Goal: Information Seeking & Learning: Learn about a topic

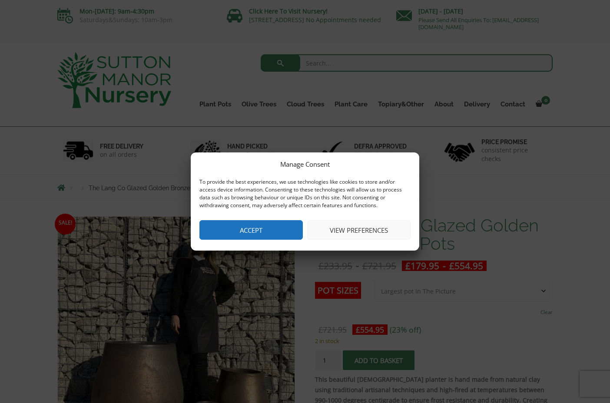
click at [258, 225] on button "Accept" at bounding box center [251, 230] width 103 height 20
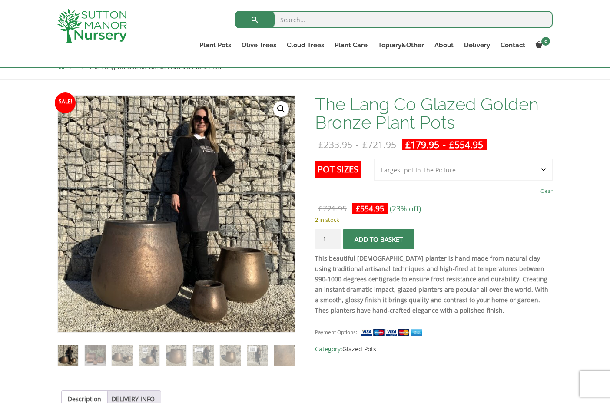
scroll to position [113, 0]
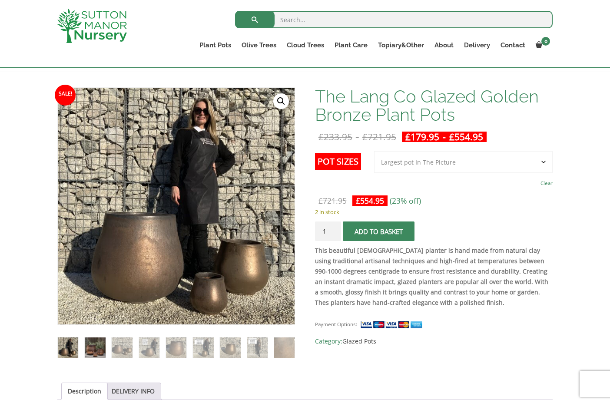
click at [91, 349] on img at bounding box center [95, 348] width 20 height 20
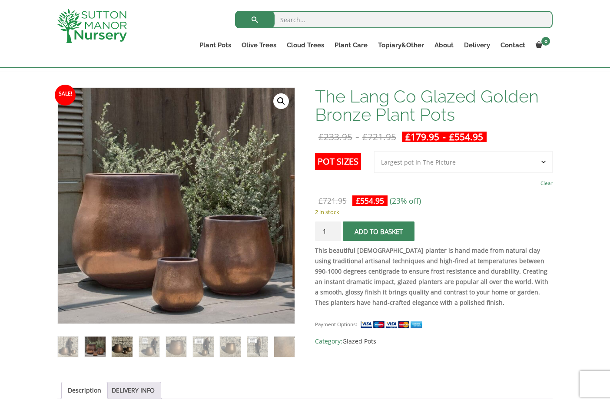
click at [124, 349] on img at bounding box center [122, 347] width 20 height 20
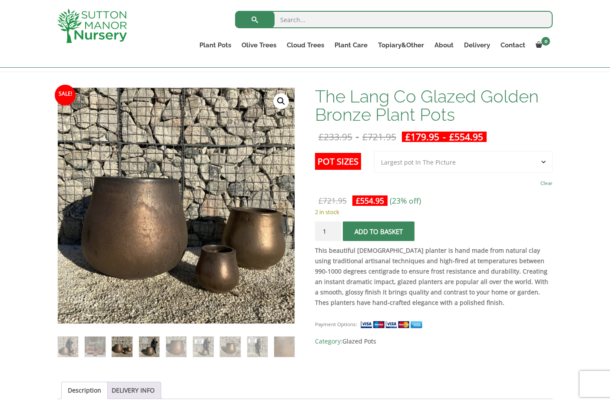
click at [150, 348] on img at bounding box center [149, 347] width 20 height 20
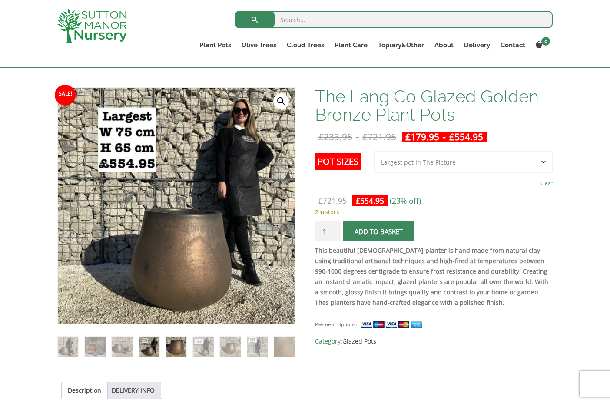
click at [177, 346] on img at bounding box center [176, 347] width 20 height 20
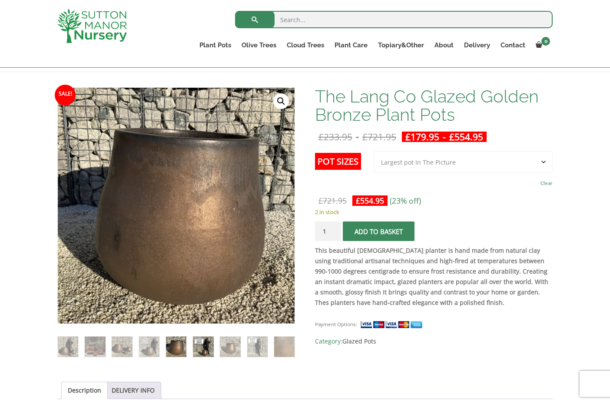
click at [203, 348] on img at bounding box center [203, 347] width 20 height 20
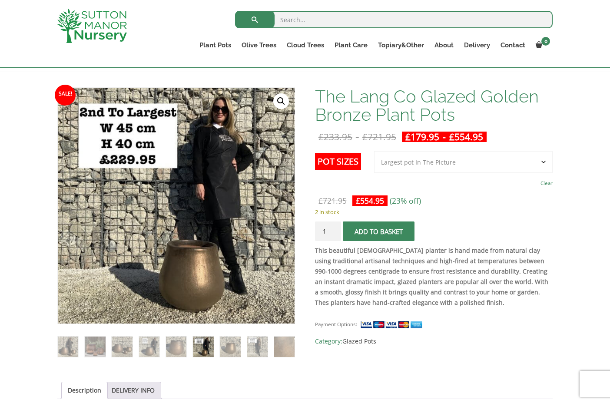
click at [199, 346] on img at bounding box center [203, 347] width 20 height 20
click at [176, 346] on img at bounding box center [176, 347] width 20 height 20
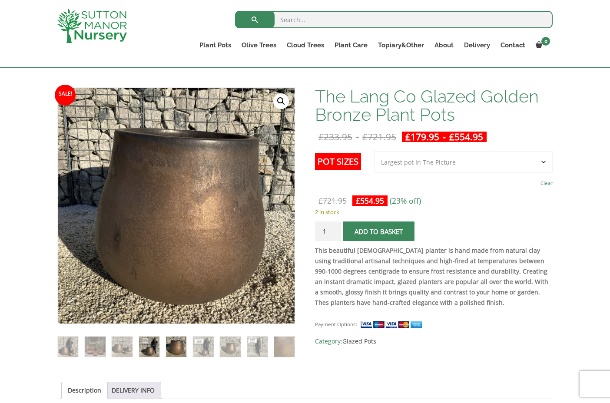
click at [153, 346] on img at bounding box center [149, 347] width 20 height 20
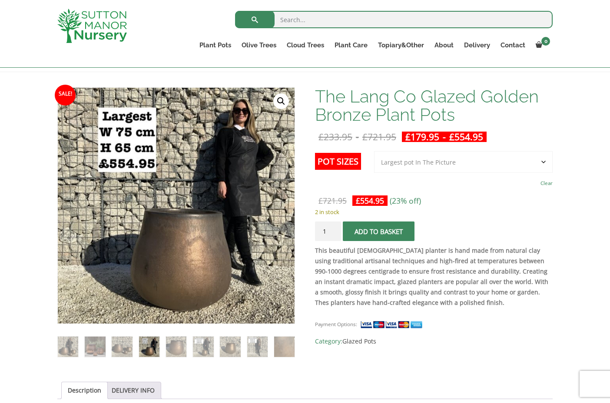
click at [448, 192] on form "Pot Sizes Choose an option 3rd to Largest Pot In The Picture 2nd to Largest Pot…" at bounding box center [434, 198] width 238 height 94
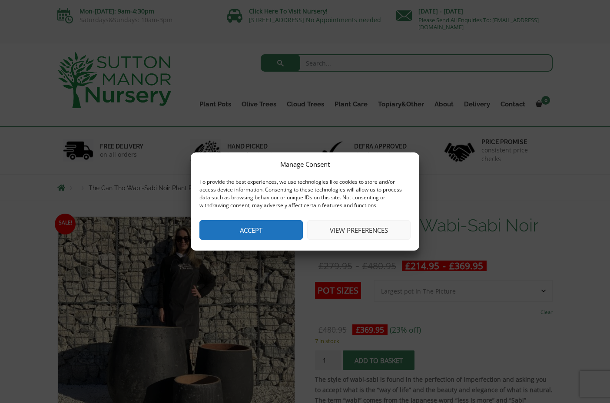
click at [261, 226] on button "Accept" at bounding box center [251, 230] width 103 height 20
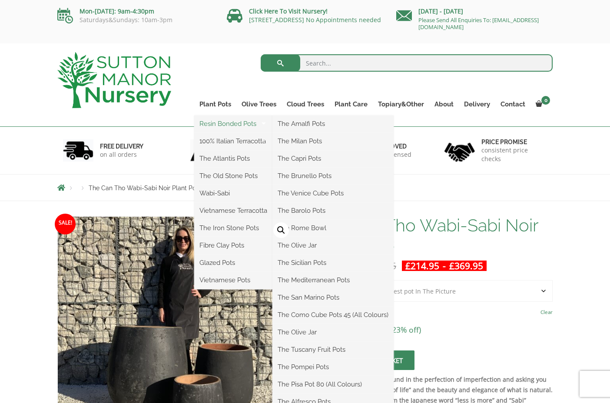
click at [222, 124] on link "Resin Bonded Pots" at bounding box center [233, 123] width 78 height 13
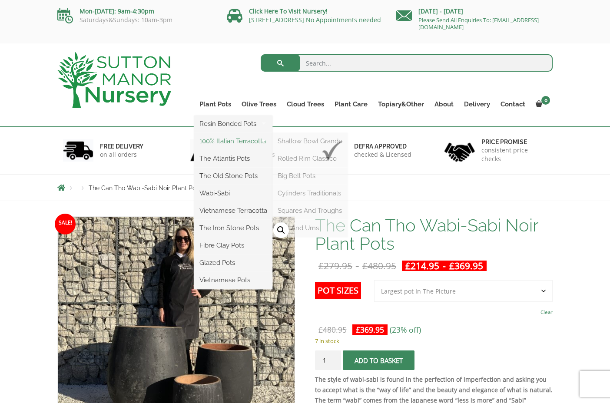
click at [221, 143] on link "100% Italian Terracotta" at bounding box center [233, 141] width 78 height 13
click at [221, 174] on link "The Old Stone Pots" at bounding box center [233, 176] width 78 height 13
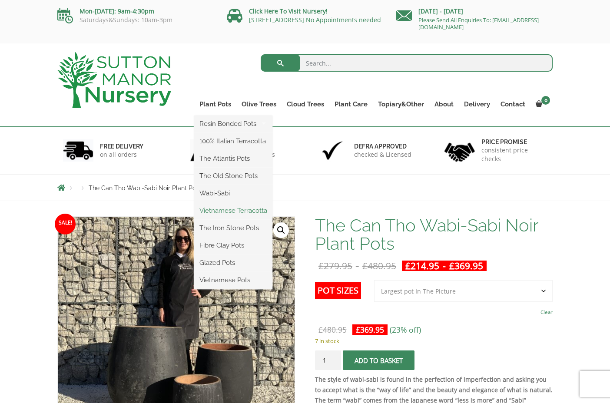
click at [217, 211] on link "Vietnamese Terracotta" at bounding box center [233, 210] width 78 height 13
click at [218, 228] on link "The Iron Stone Pots" at bounding box center [233, 228] width 78 height 13
click at [210, 264] on link "Glazed Pots" at bounding box center [233, 262] width 78 height 13
click at [223, 280] on link "Vietnamese Pots" at bounding box center [233, 280] width 78 height 13
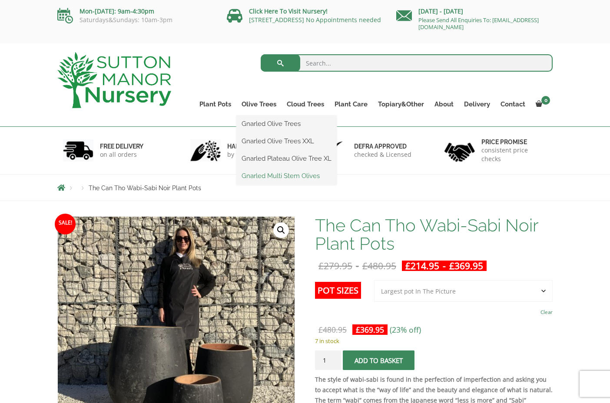
click at [272, 177] on link "Gnarled Multi Stem Olives" at bounding box center [286, 176] width 100 height 13
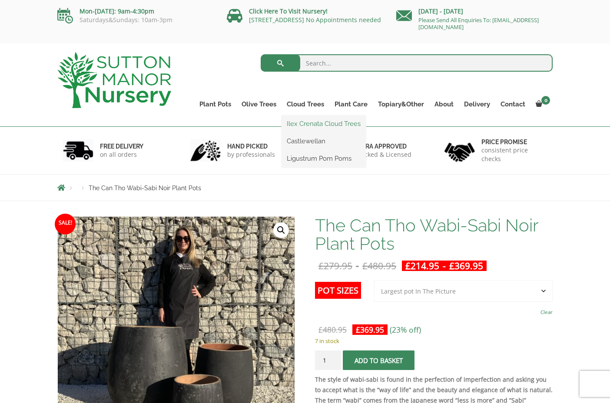
click at [304, 122] on link "Ilex Crenata Cloud Trees" at bounding box center [324, 123] width 84 height 13
click at [302, 142] on link "Castlewellan" at bounding box center [324, 141] width 84 height 13
click at [301, 161] on link "Ligustrum Pom Poms" at bounding box center [324, 158] width 84 height 13
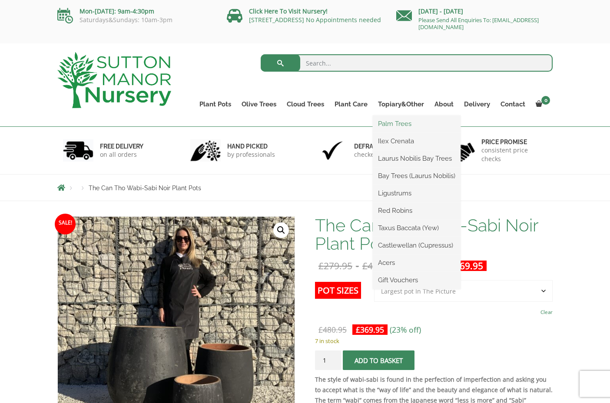
click at [399, 123] on link "Palm Trees" at bounding box center [417, 123] width 88 height 13
click at [397, 156] on link "Laurus Nobilis Bay Trees" at bounding box center [417, 158] width 88 height 13
click at [396, 176] on link "Bay Trees (Laurus Nobilis)" at bounding box center [417, 176] width 88 height 13
click at [396, 194] on link "Ligustrums" at bounding box center [417, 193] width 88 height 13
click at [394, 215] on link "Red Robins" at bounding box center [417, 210] width 88 height 13
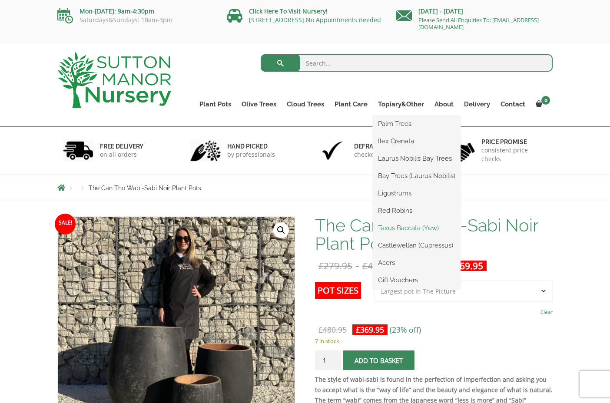
click at [393, 230] on link "Taxus Baccata (Yew)" at bounding box center [417, 228] width 88 height 13
click at [393, 244] on link "Castlewellan (Cupressus)" at bounding box center [417, 245] width 88 height 13
click at [387, 263] on link "Acers" at bounding box center [417, 262] width 88 height 13
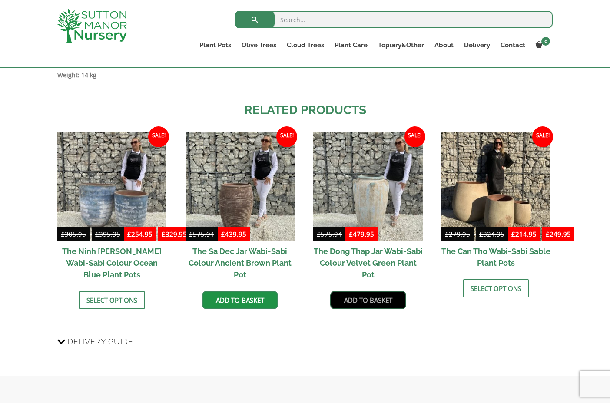
scroll to position [870, 0]
click at [366, 268] on h2 "The Dong Thap Jar Wabi-Sabi Colour Velvet Green Plant Pot" at bounding box center [367, 263] width 109 height 43
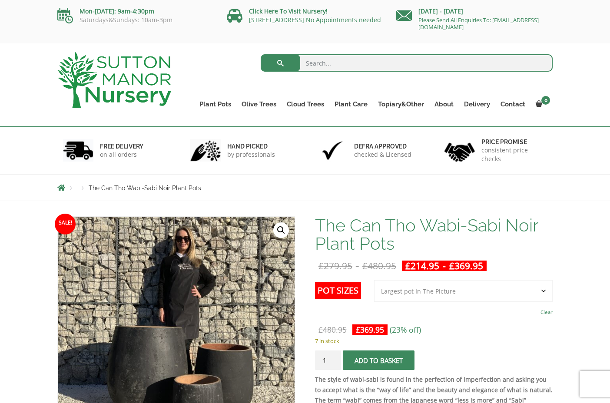
scroll to position [0, 0]
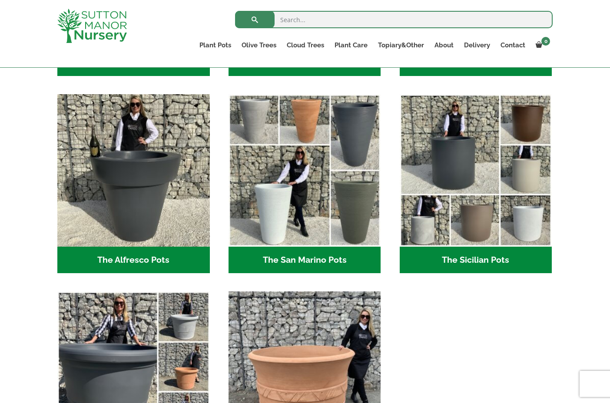
scroll to position [995, 0]
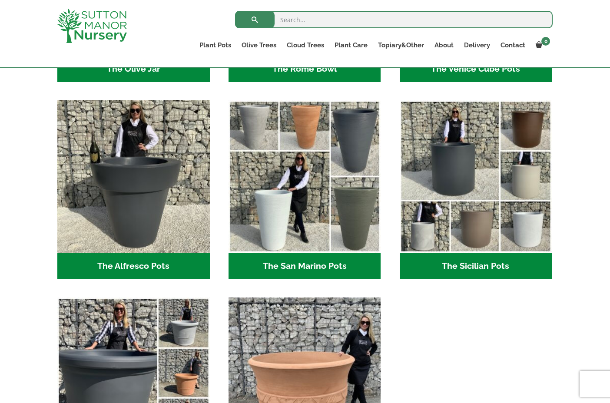
click at [281, 257] on h2 "The San Marino Pots (17)" at bounding box center [305, 266] width 153 height 27
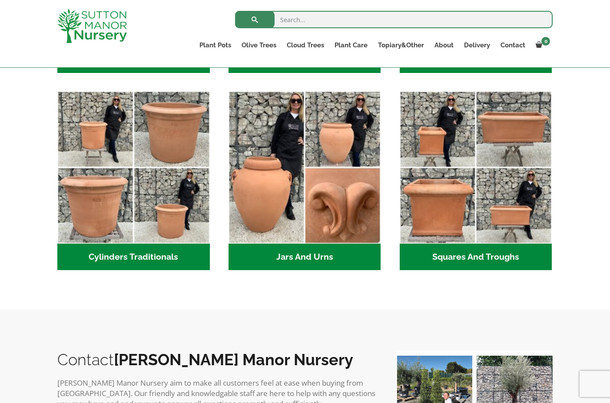
scroll to position [472, 0]
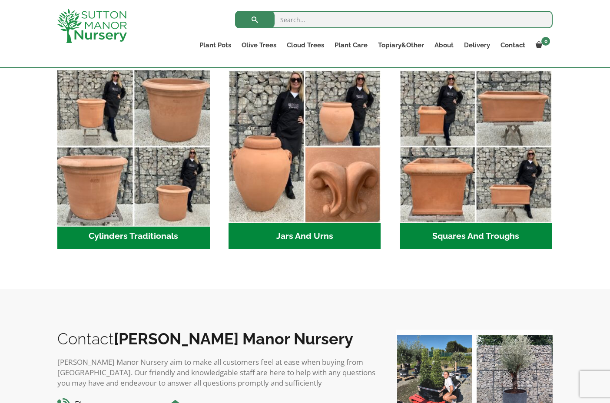
click at [145, 175] on img "Visit product category Cylinders Traditionals" at bounding box center [133, 147] width 160 height 160
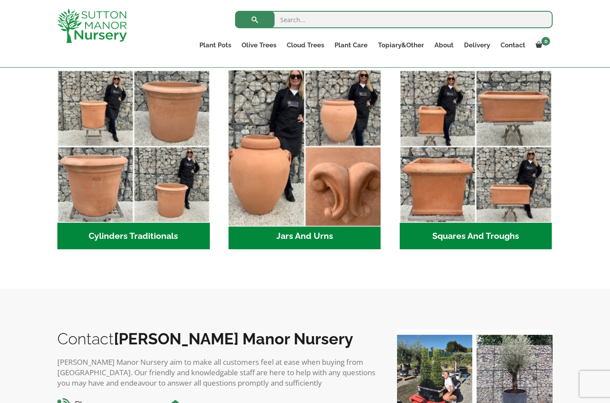
click at [272, 170] on img "Visit product category Jars And Urns" at bounding box center [305, 147] width 160 height 160
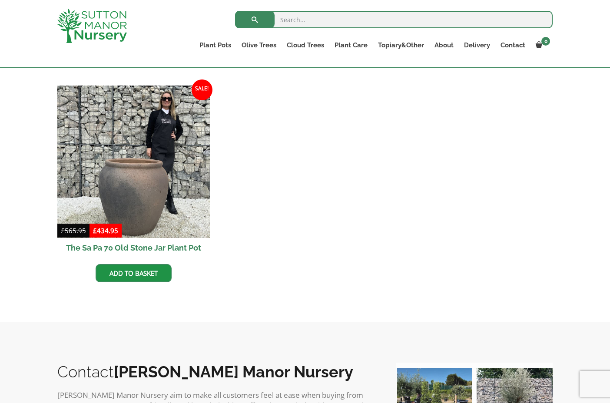
scroll to position [739, 0]
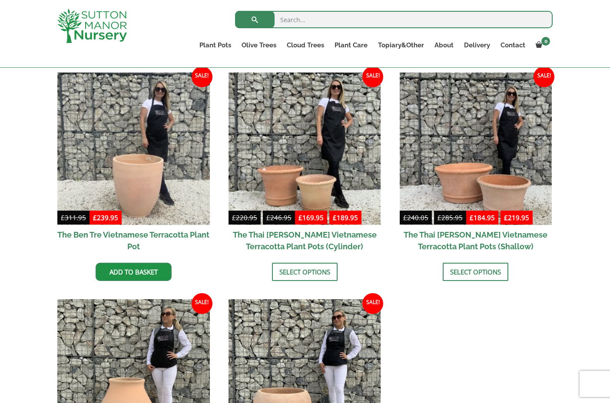
scroll to position [217, 0]
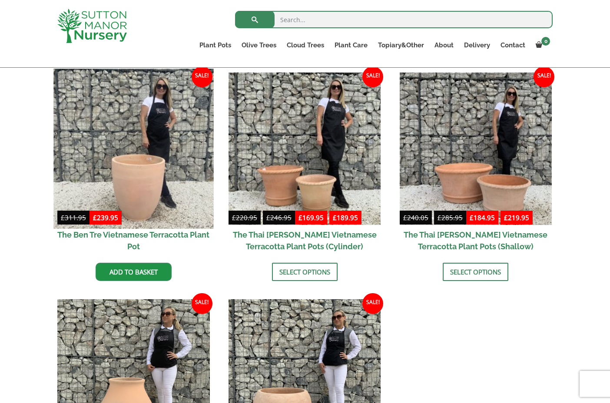
click at [163, 196] on img at bounding box center [133, 149] width 160 height 160
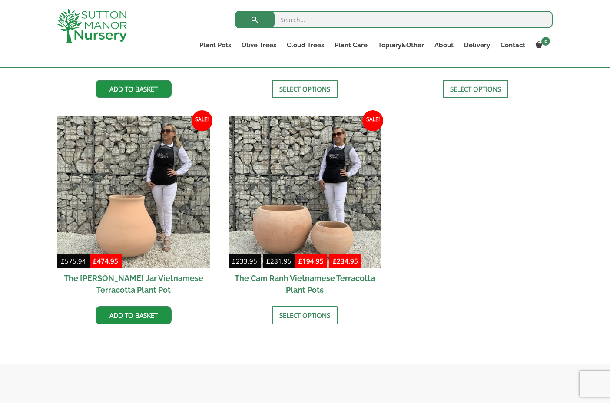
scroll to position [401, 0]
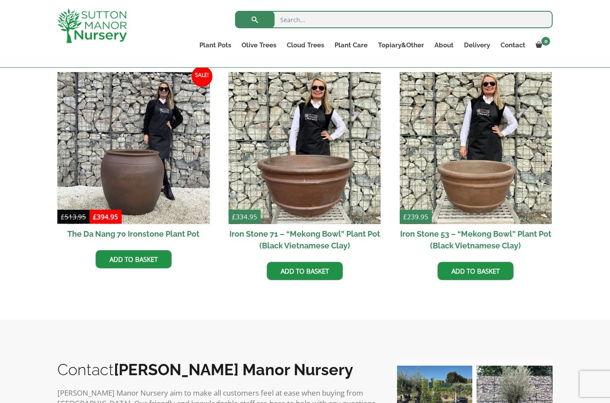
scroll to position [535, 0]
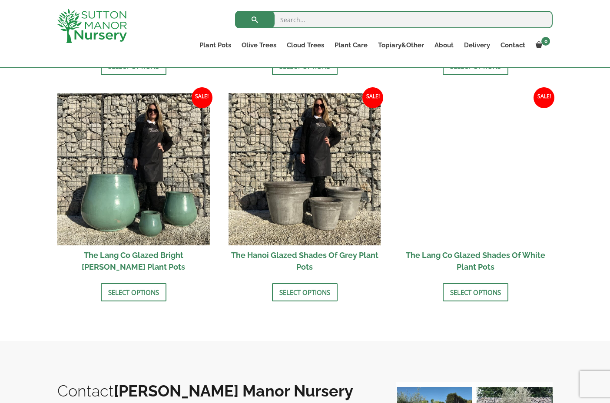
scroll to position [888, 0]
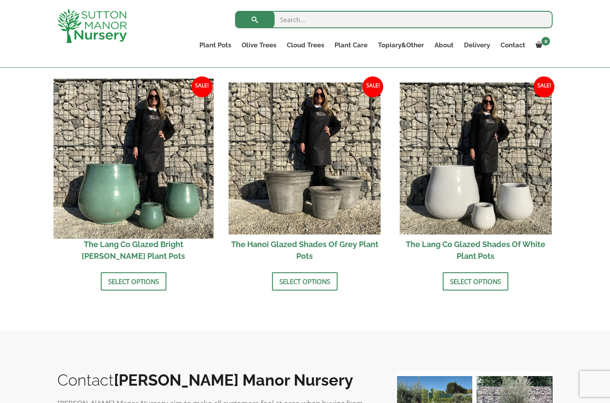
click at [128, 193] on img at bounding box center [133, 159] width 160 height 160
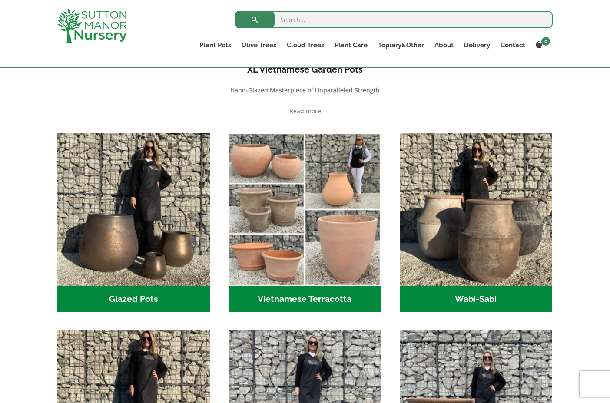
scroll to position [210, 0]
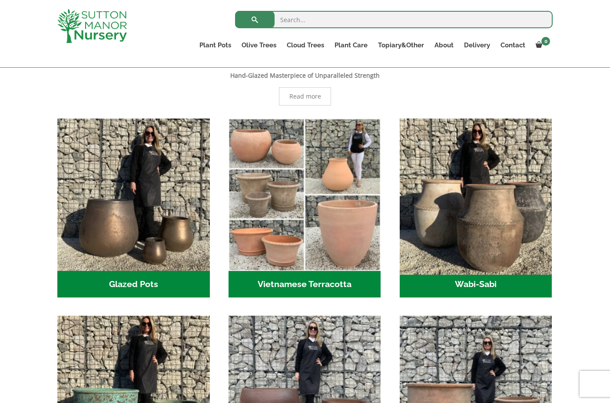
click at [465, 237] on img "Visit product category Wabi-Sabi" at bounding box center [476, 195] width 160 height 160
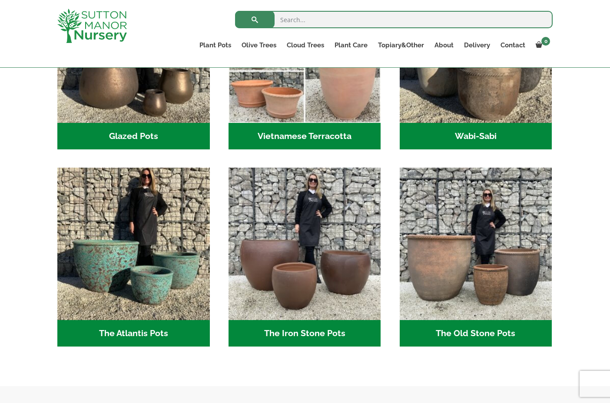
scroll to position [394, 0]
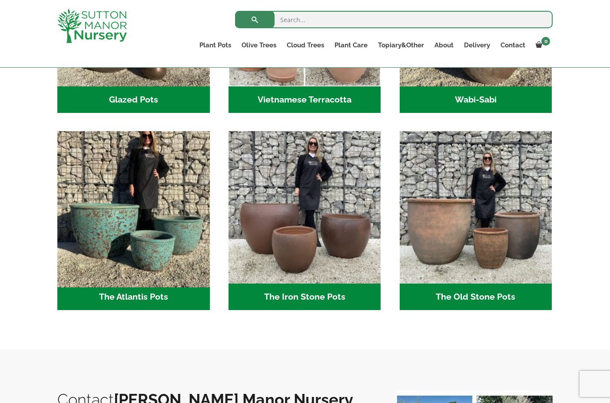
click at [160, 221] on img "Visit product category The Atlantis Pots" at bounding box center [133, 208] width 160 height 160
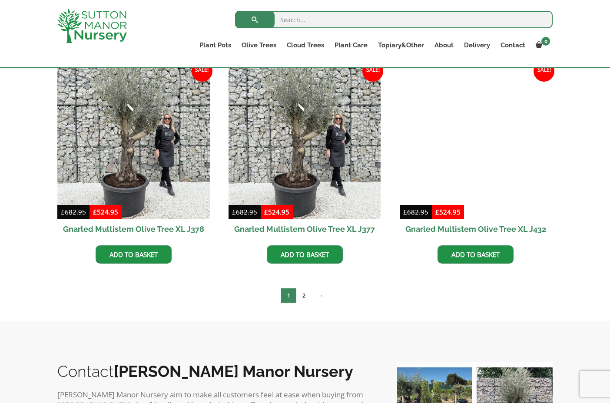
scroll to position [1366, 0]
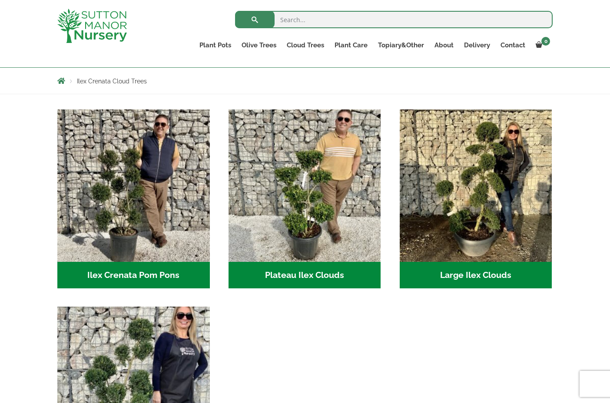
scroll to position [139, 0]
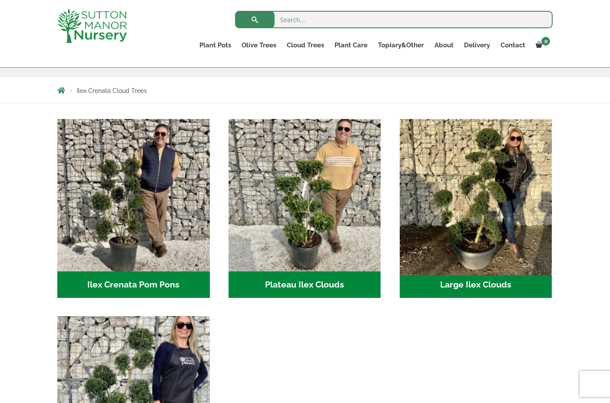
click at [487, 194] on img "Visit product category Large Ilex Clouds" at bounding box center [476, 195] width 160 height 160
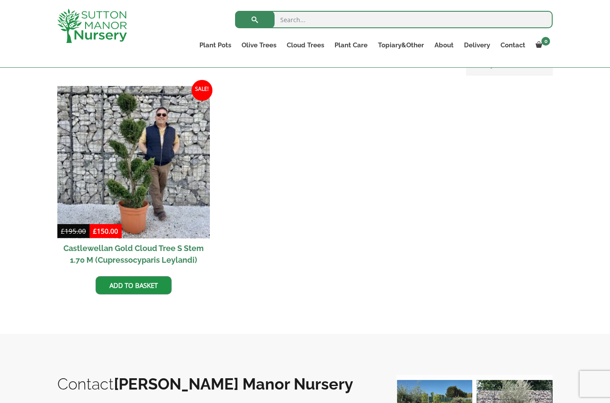
scroll to position [349, 0]
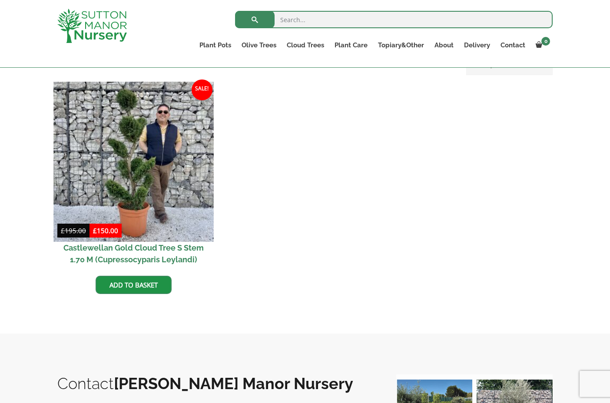
click at [152, 183] on img at bounding box center [133, 162] width 160 height 160
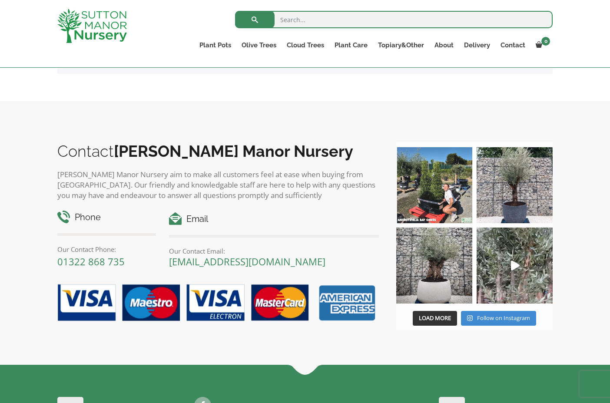
scroll to position [365, 0]
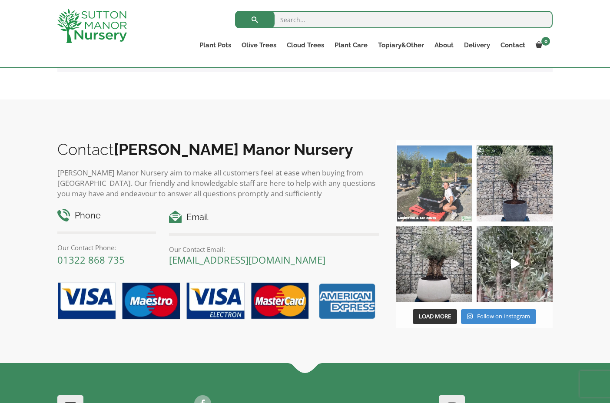
click at [420, 195] on img at bounding box center [434, 184] width 76 height 76
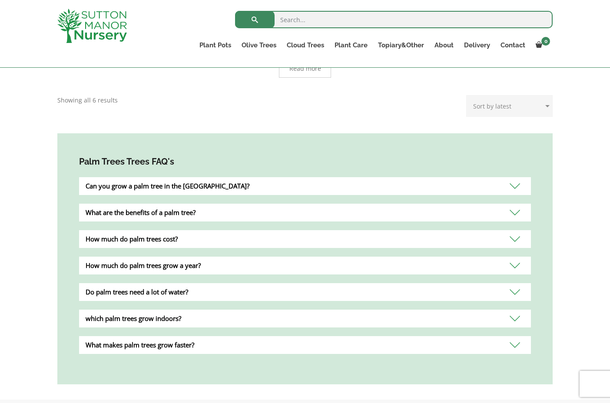
scroll to position [260, 0]
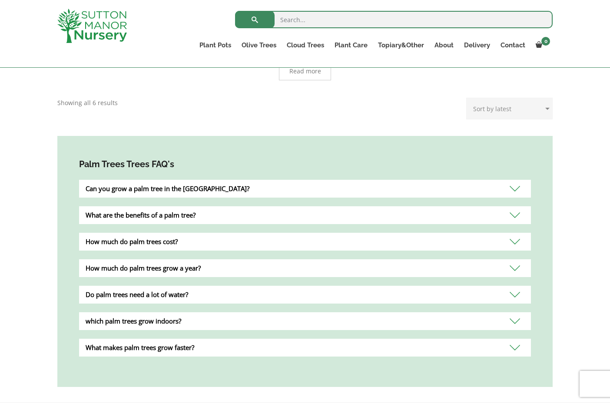
click at [232, 180] on div "Can you grow a palm tree in the UK?" at bounding box center [305, 189] width 452 height 18
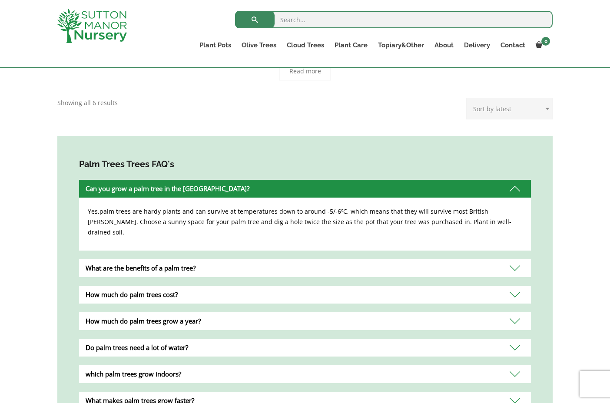
click at [233, 180] on div "Can you grow a palm tree in the UK?" at bounding box center [305, 189] width 452 height 18
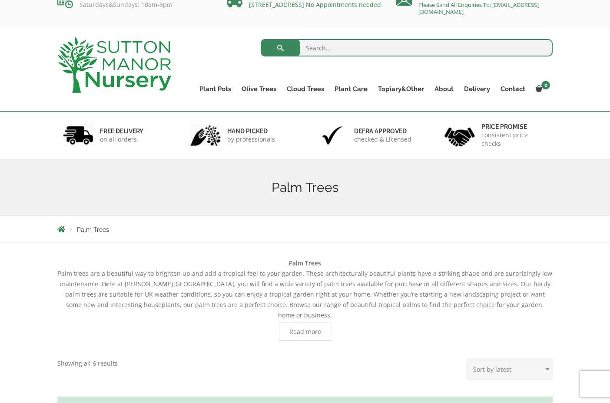
scroll to position [15, 0]
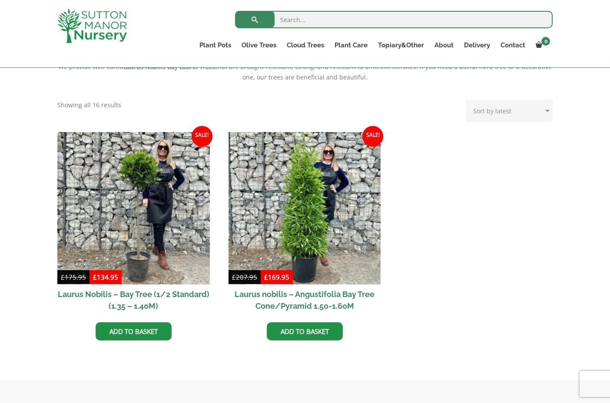
scroll to position [316, 0]
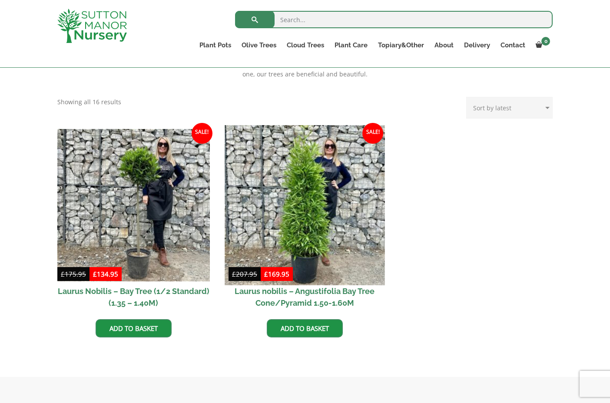
click at [307, 200] on img at bounding box center [305, 205] width 160 height 160
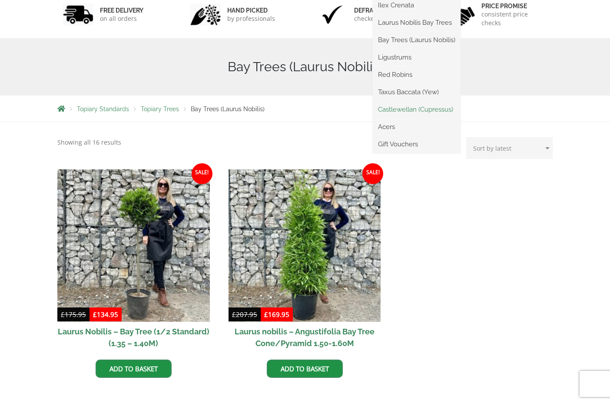
scroll to position [142, 0]
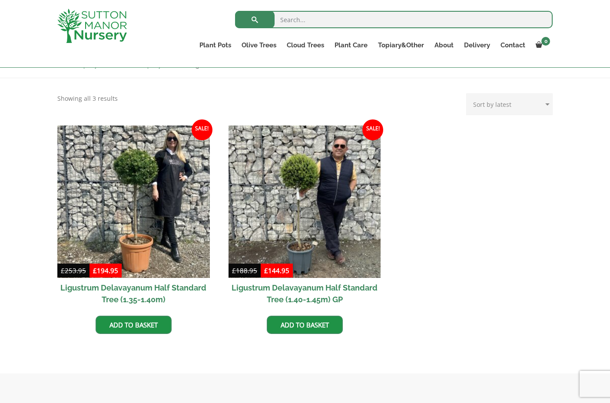
scroll to position [169, 0]
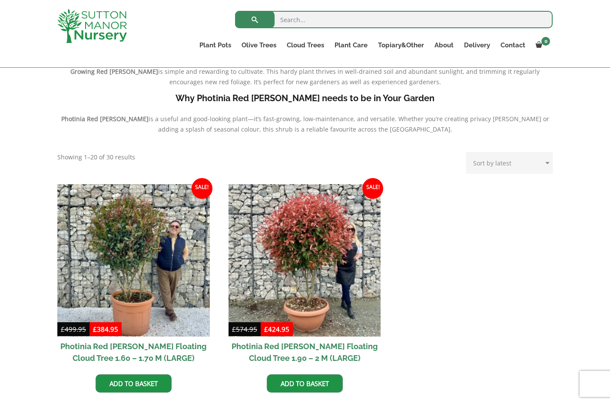
scroll to position [338, 0]
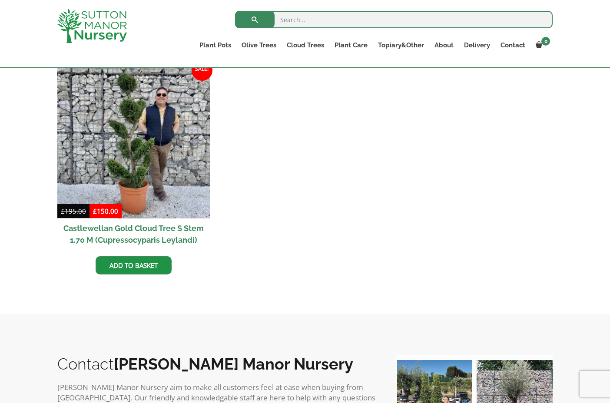
scroll to position [371, 0]
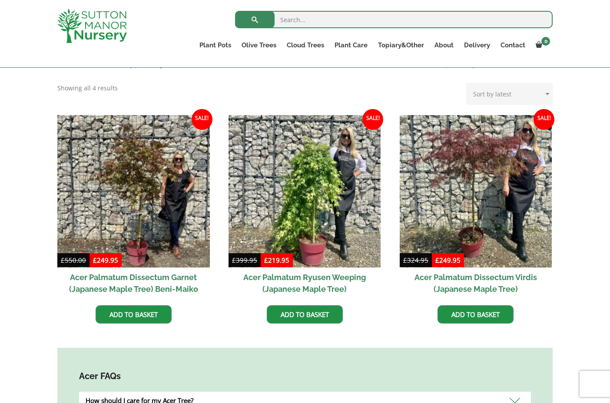
scroll to position [207, 0]
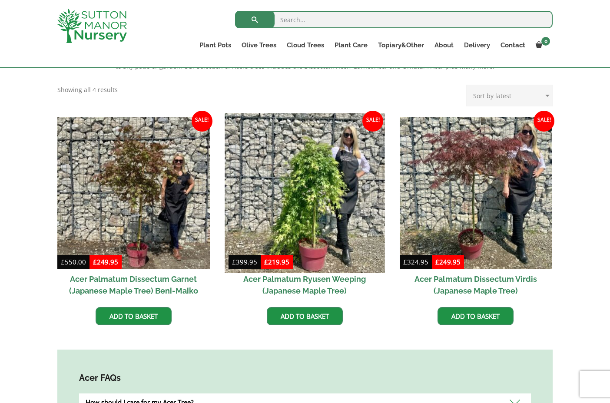
click at [296, 200] on img at bounding box center [305, 193] width 160 height 160
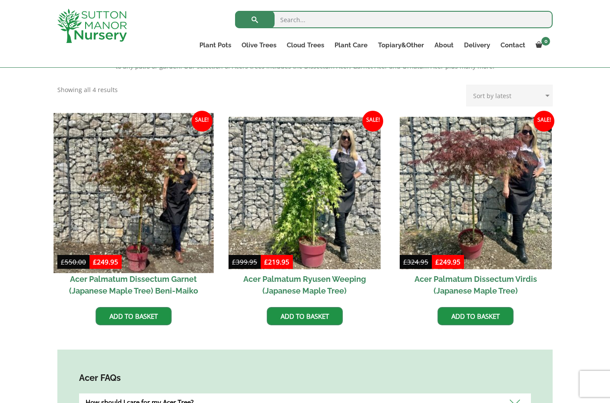
click at [181, 216] on img at bounding box center [133, 193] width 160 height 160
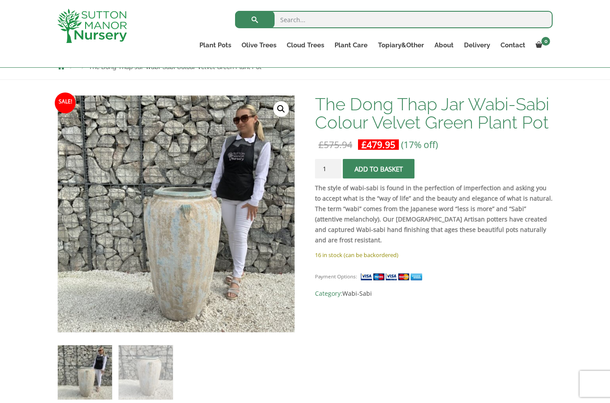
scroll to position [103, 0]
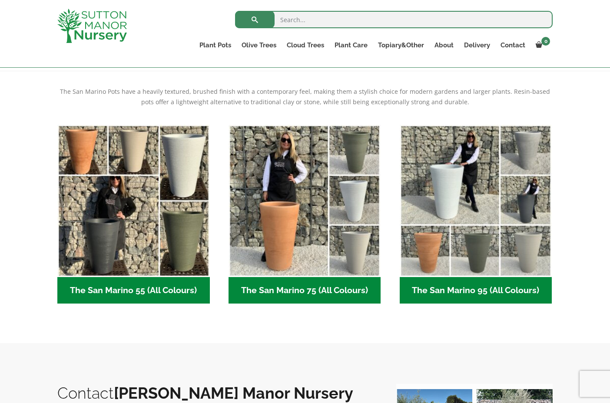
scroll to position [183, 0]
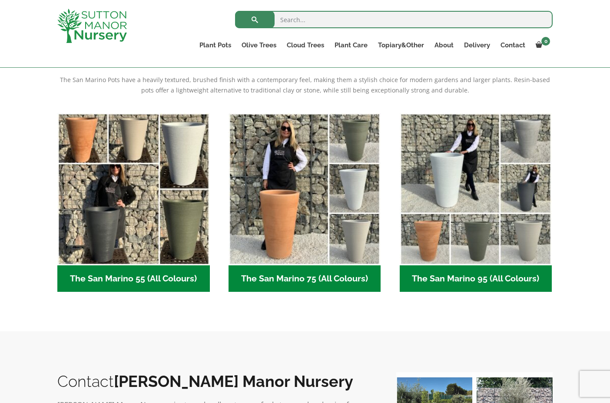
click at [290, 276] on h2 "The San Marino 75 (All Colours) (6)" at bounding box center [305, 279] width 153 height 27
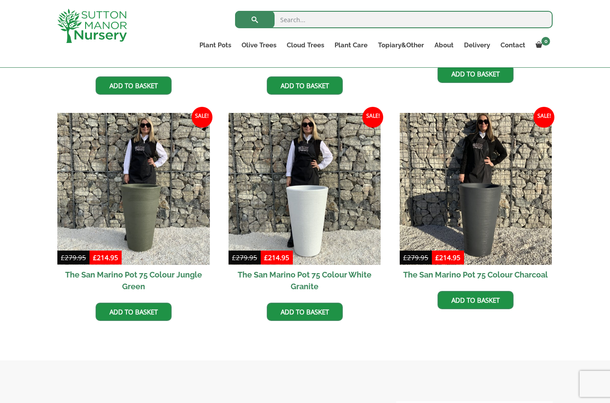
scroll to position [425, 0]
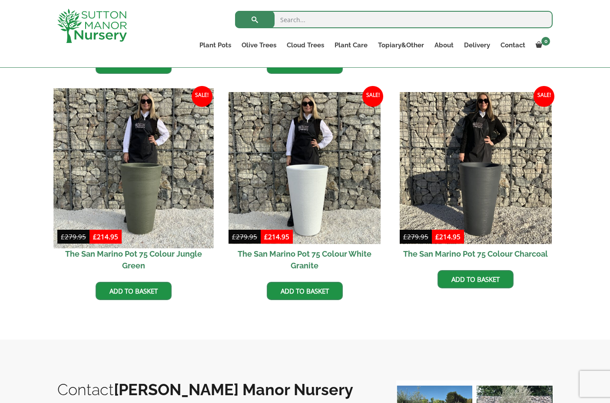
click at [169, 183] on img at bounding box center [133, 168] width 160 height 160
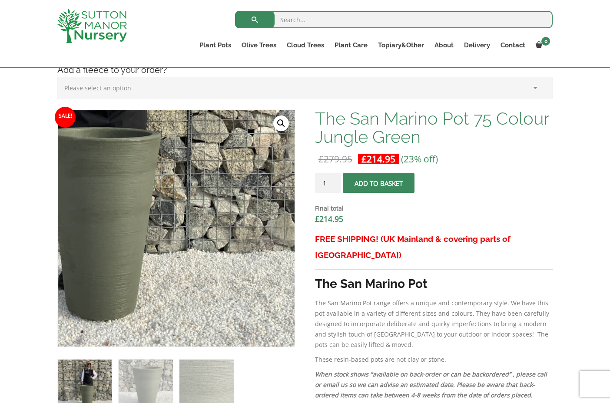
scroll to position [227, 0]
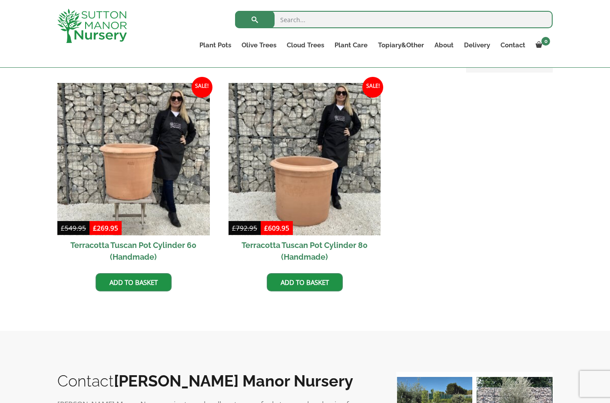
scroll to position [386, 0]
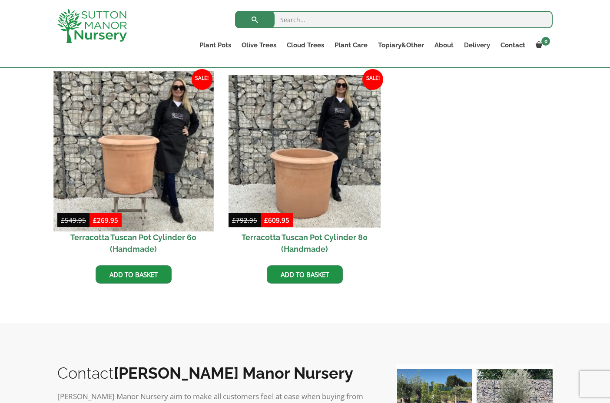
click at [167, 157] on img at bounding box center [133, 151] width 160 height 160
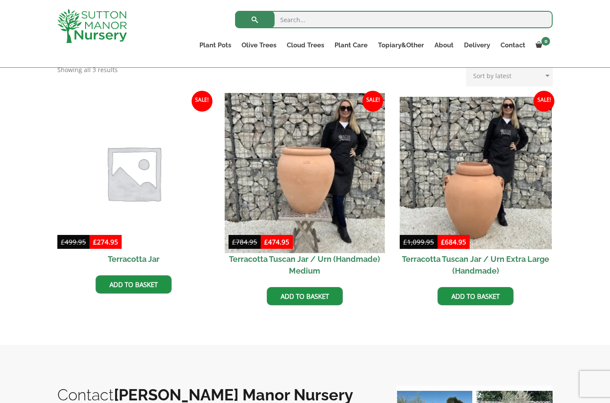
scroll to position [383, 0]
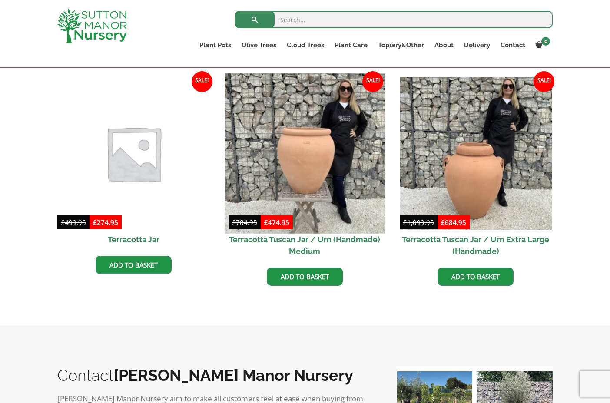
click at [314, 180] on img at bounding box center [305, 153] width 160 height 160
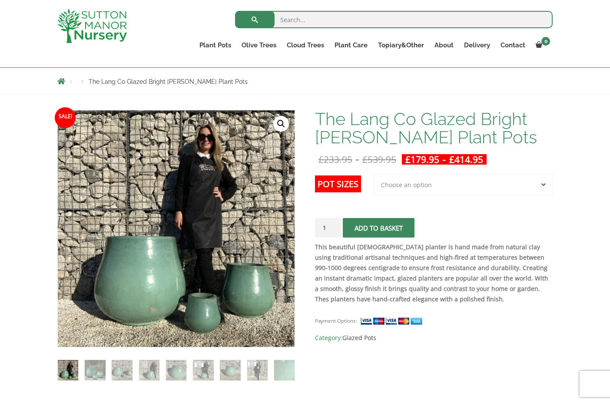
scroll to position [91, 0]
click at [147, 376] on img at bounding box center [149, 370] width 20 height 20
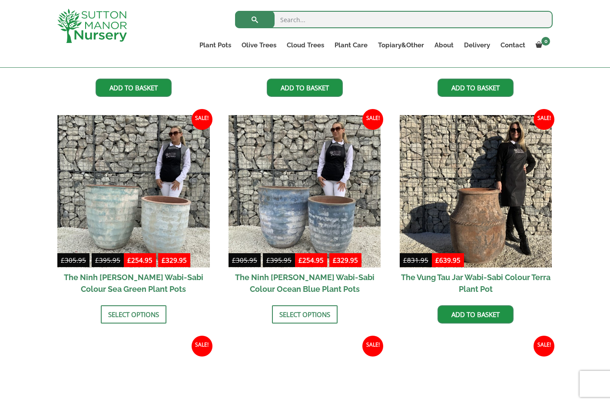
scroll to position [630, 0]
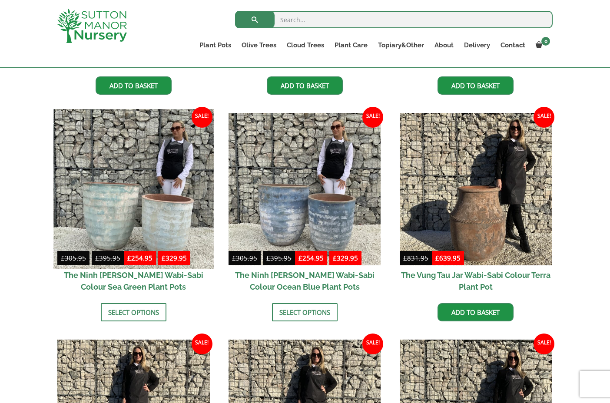
click at [103, 204] on img at bounding box center [133, 189] width 160 height 160
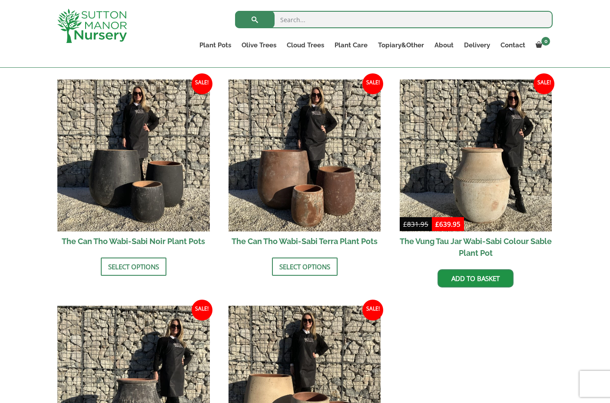
scroll to position [887, 0]
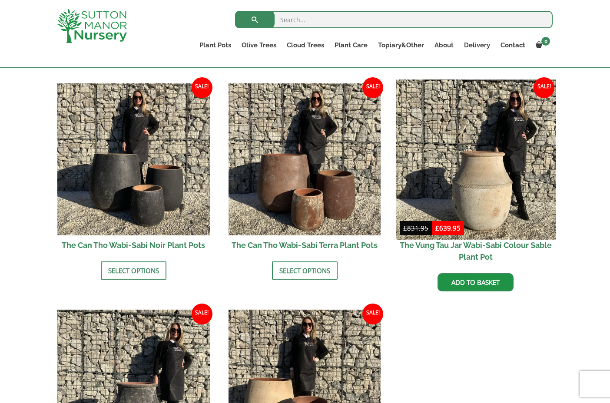
click at [472, 200] on img at bounding box center [476, 160] width 160 height 160
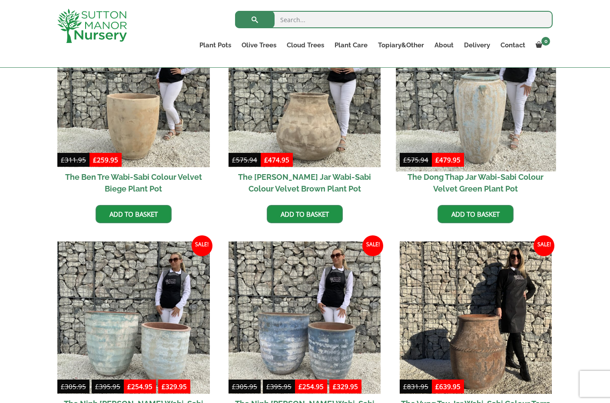
scroll to position [491, 0]
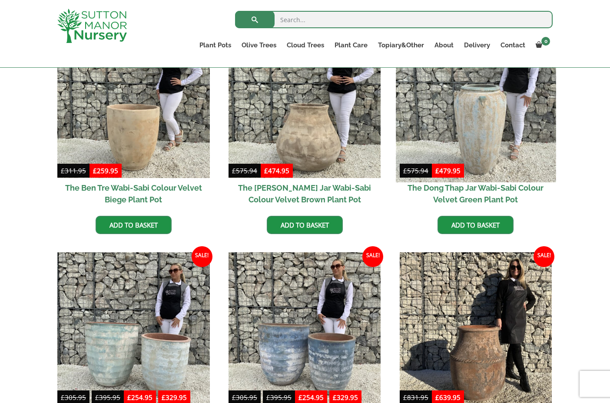
click at [466, 130] on img at bounding box center [476, 102] width 160 height 160
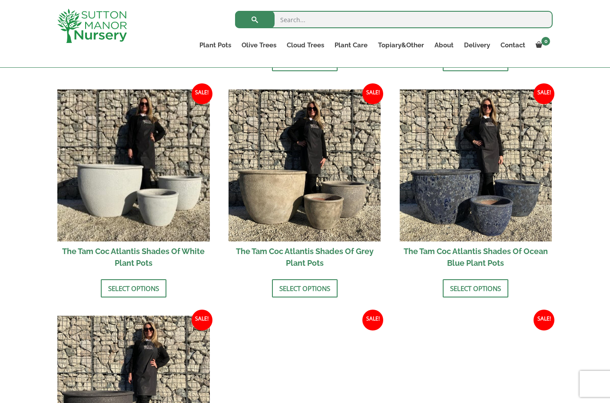
scroll to position [493, 0]
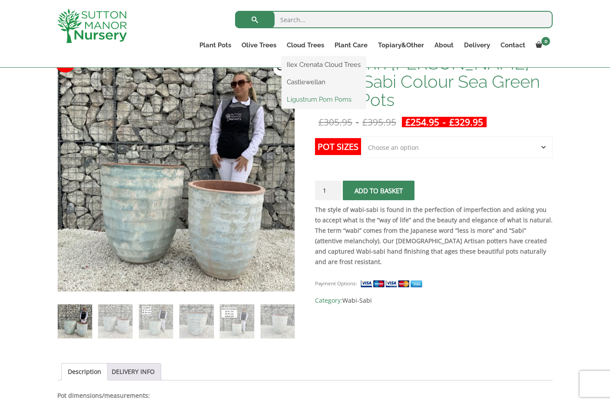
scroll to position [149, 0]
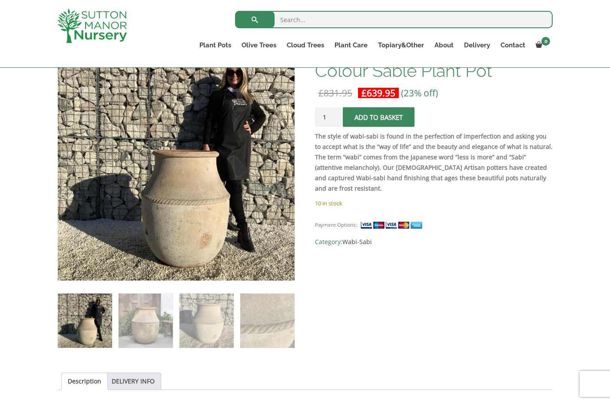
scroll to position [111, 0]
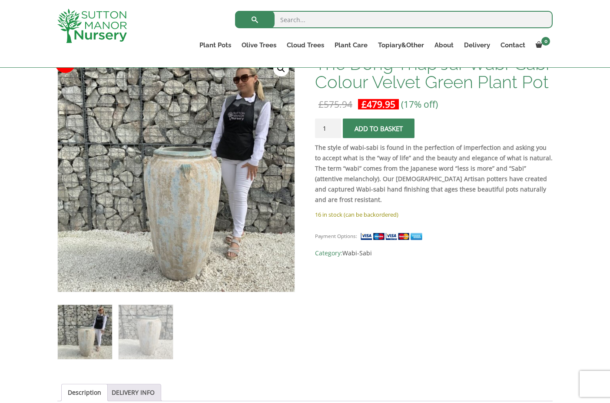
scroll to position [147, 0]
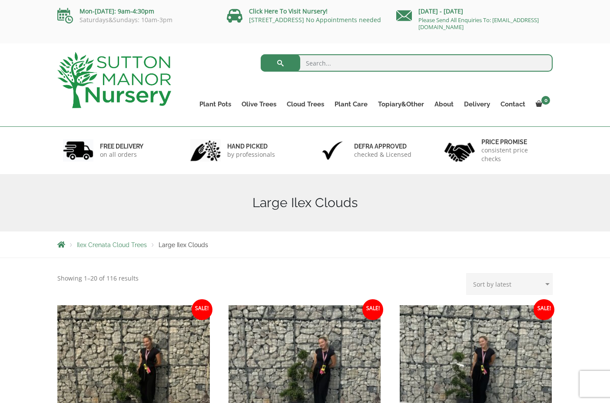
select select "price-desc"
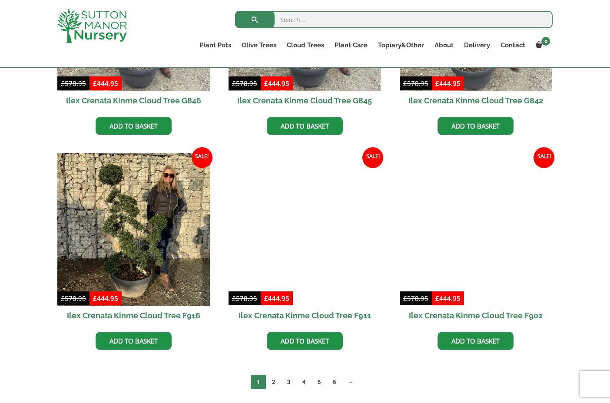
scroll to position [636, 0]
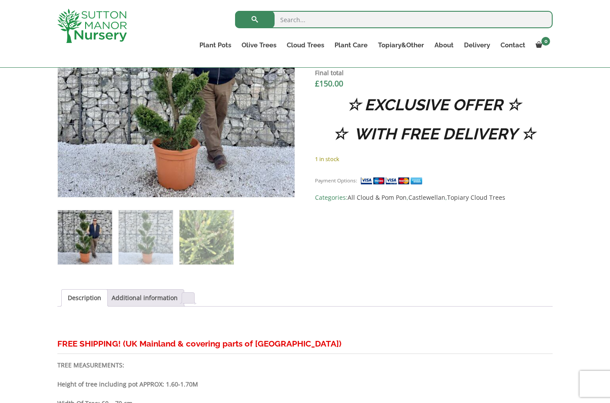
scroll to position [380, 0]
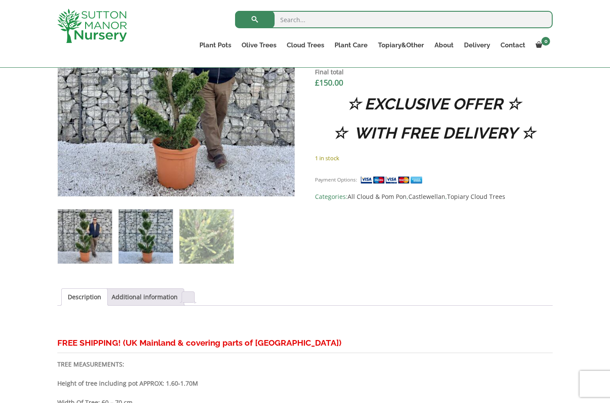
click at [139, 233] on img at bounding box center [146, 237] width 54 height 54
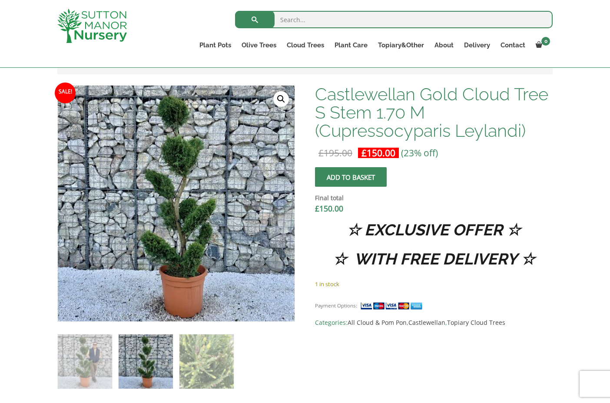
scroll to position [227, 0]
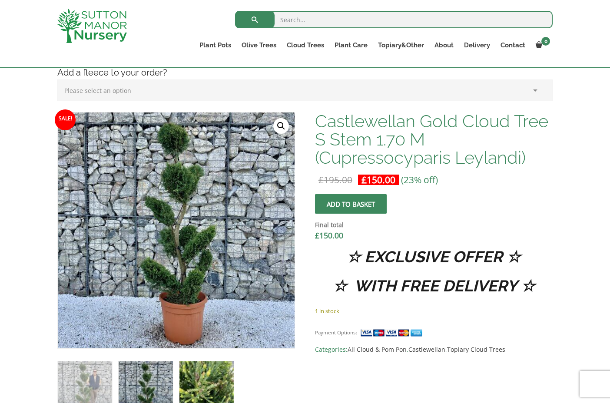
click at [199, 379] on img at bounding box center [207, 389] width 54 height 54
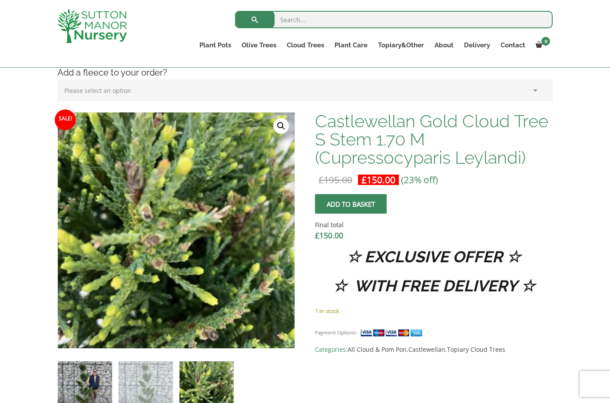
click at [85, 371] on img at bounding box center [85, 389] width 54 height 54
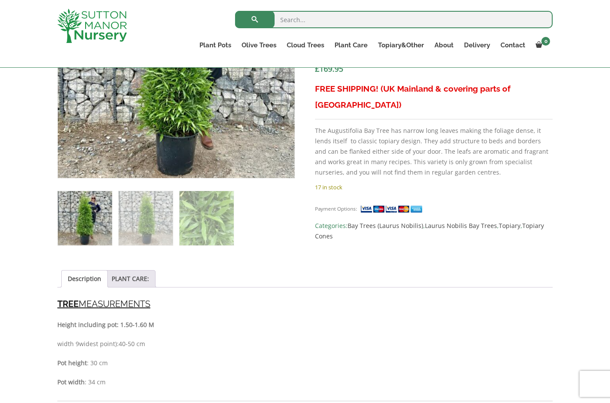
scroll to position [399, 0]
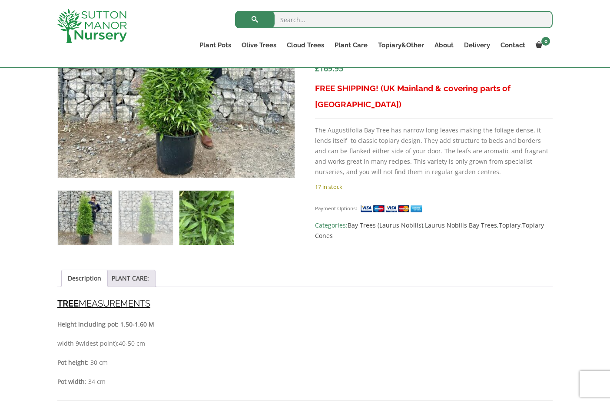
click at [210, 222] on img at bounding box center [207, 218] width 54 height 54
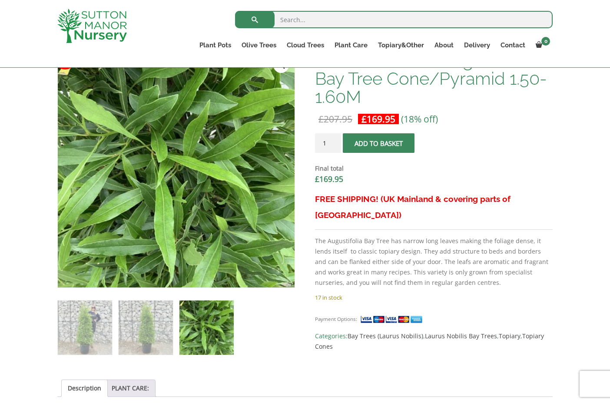
scroll to position [288, 0]
click at [128, 326] on img at bounding box center [146, 328] width 54 height 54
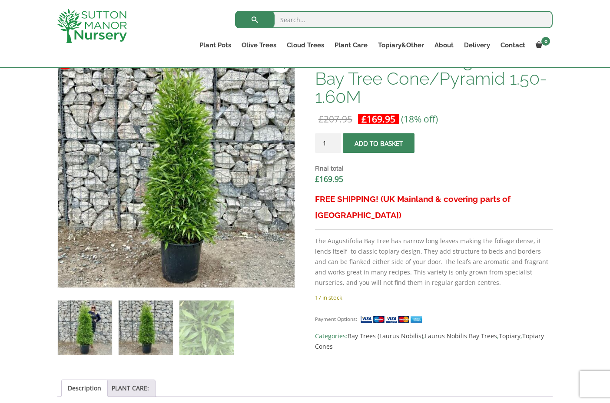
click at [93, 324] on img at bounding box center [85, 328] width 54 height 54
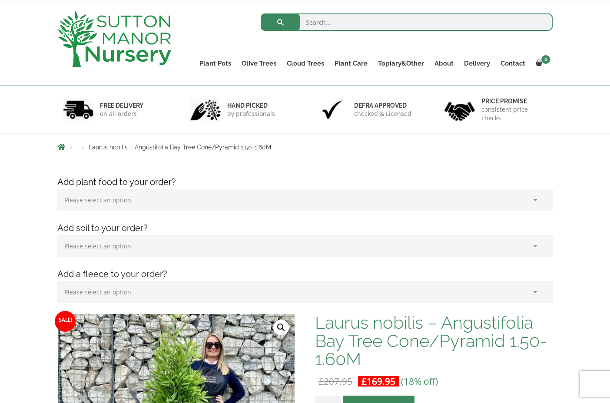
scroll to position [10, 0]
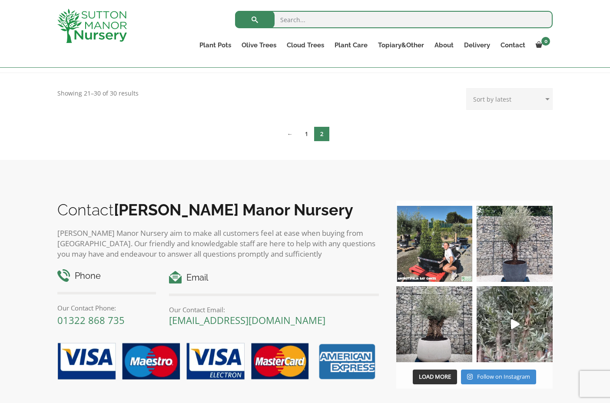
scroll to position [115, 0]
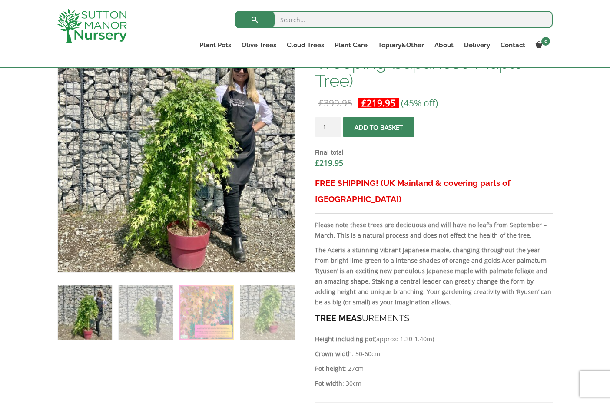
scroll to position [306, 0]
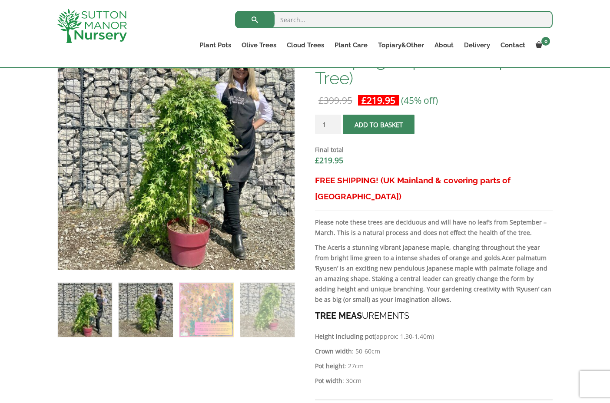
click at [153, 319] on img at bounding box center [146, 310] width 54 height 54
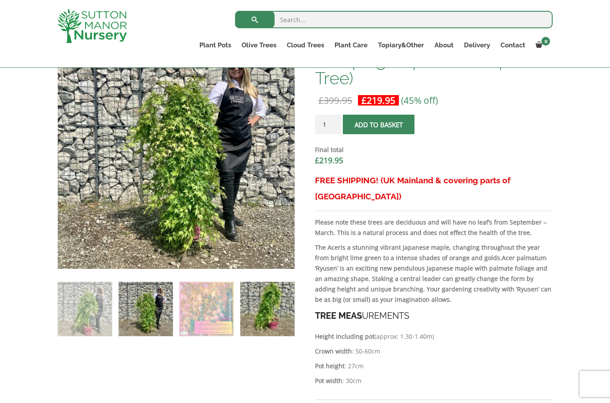
click at [280, 301] on img at bounding box center [267, 309] width 54 height 54
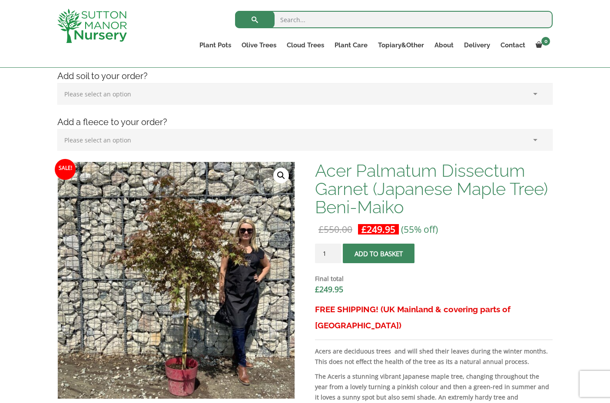
scroll to position [190, 0]
